Goal: Task Accomplishment & Management: Use online tool/utility

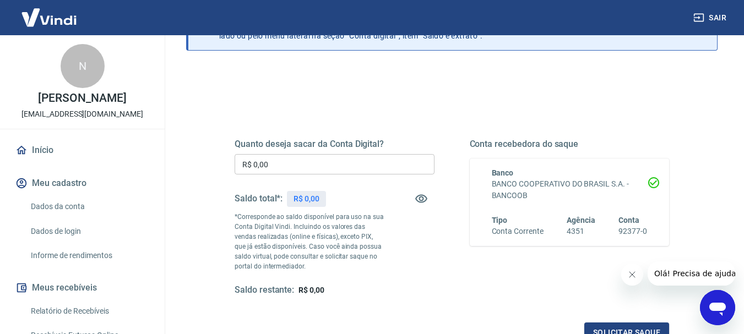
scroll to position [110, 0]
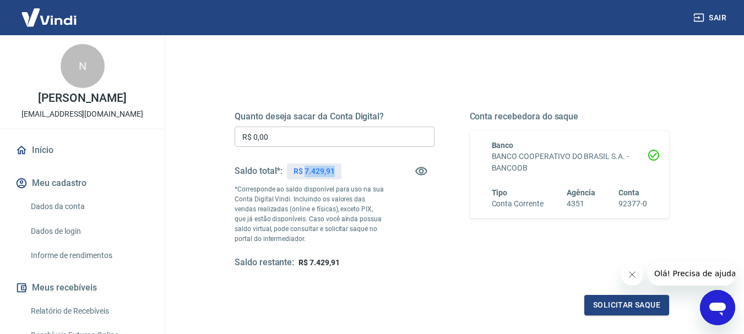
drag, startPoint x: 304, startPoint y: 172, endPoint x: 340, endPoint y: 171, distance: 35.8
click at [340, 171] on div "R$ 7.429,91" at bounding box center [314, 172] width 54 height 16
copy p "7.429,91"
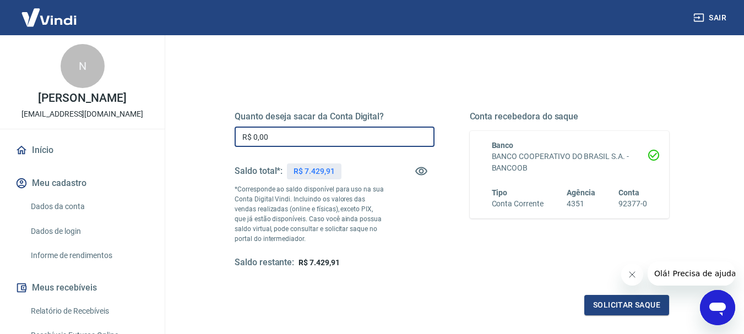
click at [273, 129] on input "R$ 0,00" at bounding box center [335, 137] width 200 height 20
click at [275, 128] on input "R$ 0,00" at bounding box center [335, 137] width 200 height 20
click at [276, 131] on input "R$ 0,00" at bounding box center [335, 137] width 200 height 20
paste input "7.429,91"
type input "R$ 7.429,91"
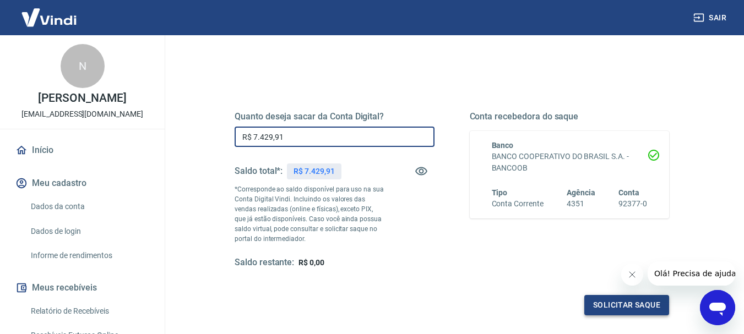
click at [624, 302] on button "Solicitar saque" at bounding box center [626, 305] width 85 height 20
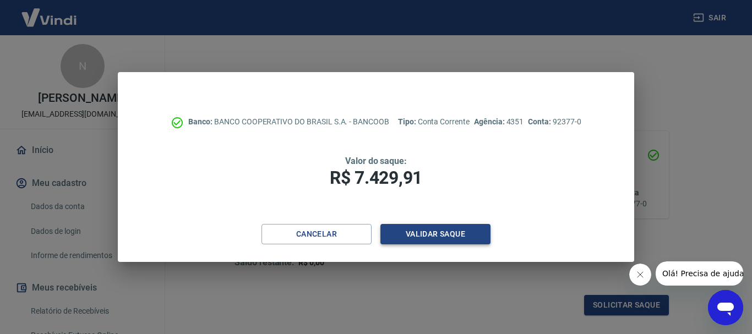
click at [416, 237] on button "Validar saque" at bounding box center [435, 234] width 110 height 20
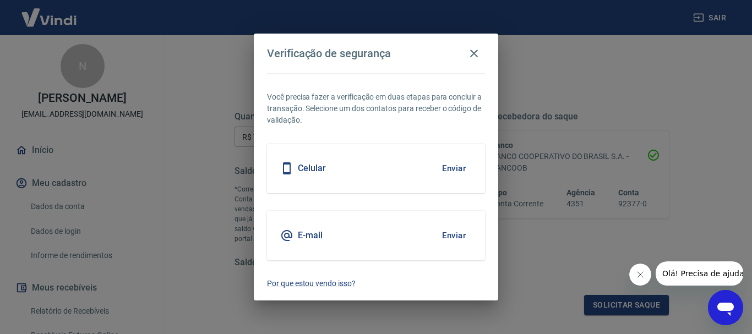
click at [451, 235] on button "Enviar" at bounding box center [454, 235] width 36 height 23
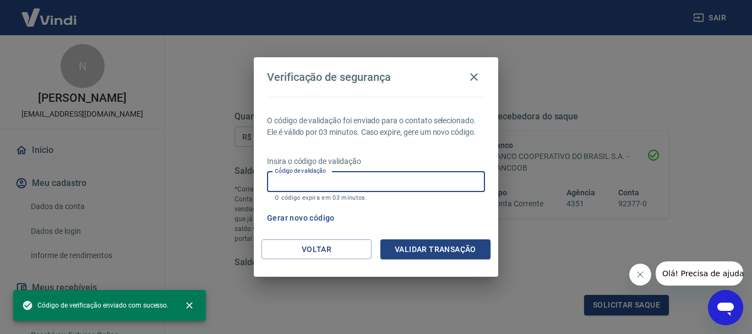
click at [334, 180] on input "Código de validação" at bounding box center [376, 182] width 218 height 20
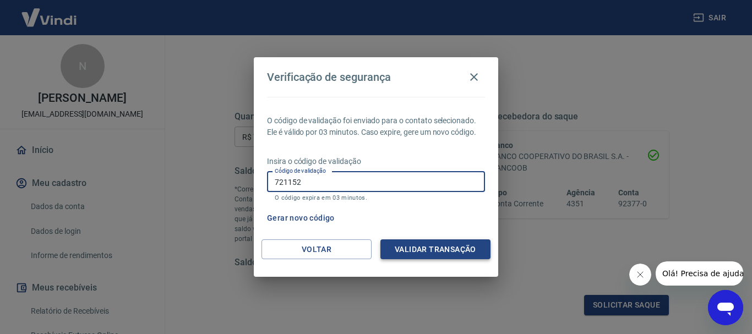
type input "721152"
click at [424, 255] on button "Validar transação" at bounding box center [435, 250] width 110 height 20
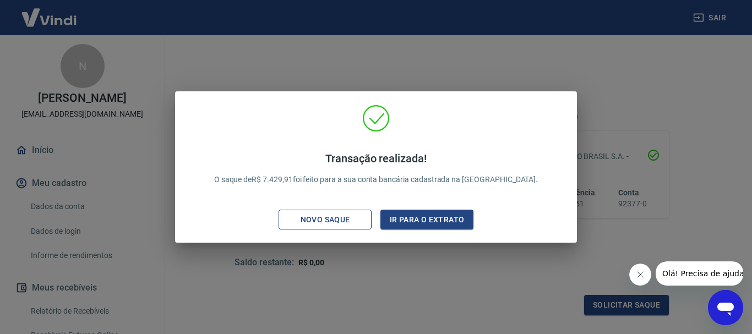
click at [346, 219] on div "Novo saque" at bounding box center [325, 220] width 76 height 14
